Goal: Obtain resource: Download file/media

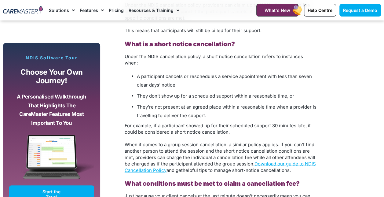
scroll to position [600, 0]
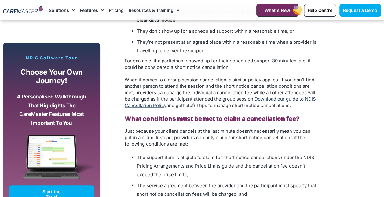
click at [311, 96] on link "Download our guide to NDIS Cancellation Policy" at bounding box center [220, 102] width 191 height 12
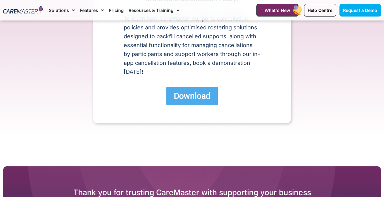
scroll to position [98, 0]
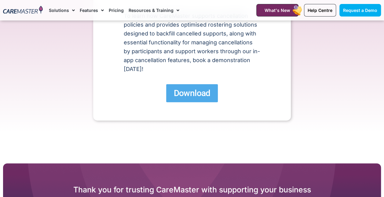
click at [190, 88] on span "Download" at bounding box center [192, 93] width 37 height 11
